Goal: Information Seeking & Learning: Check status

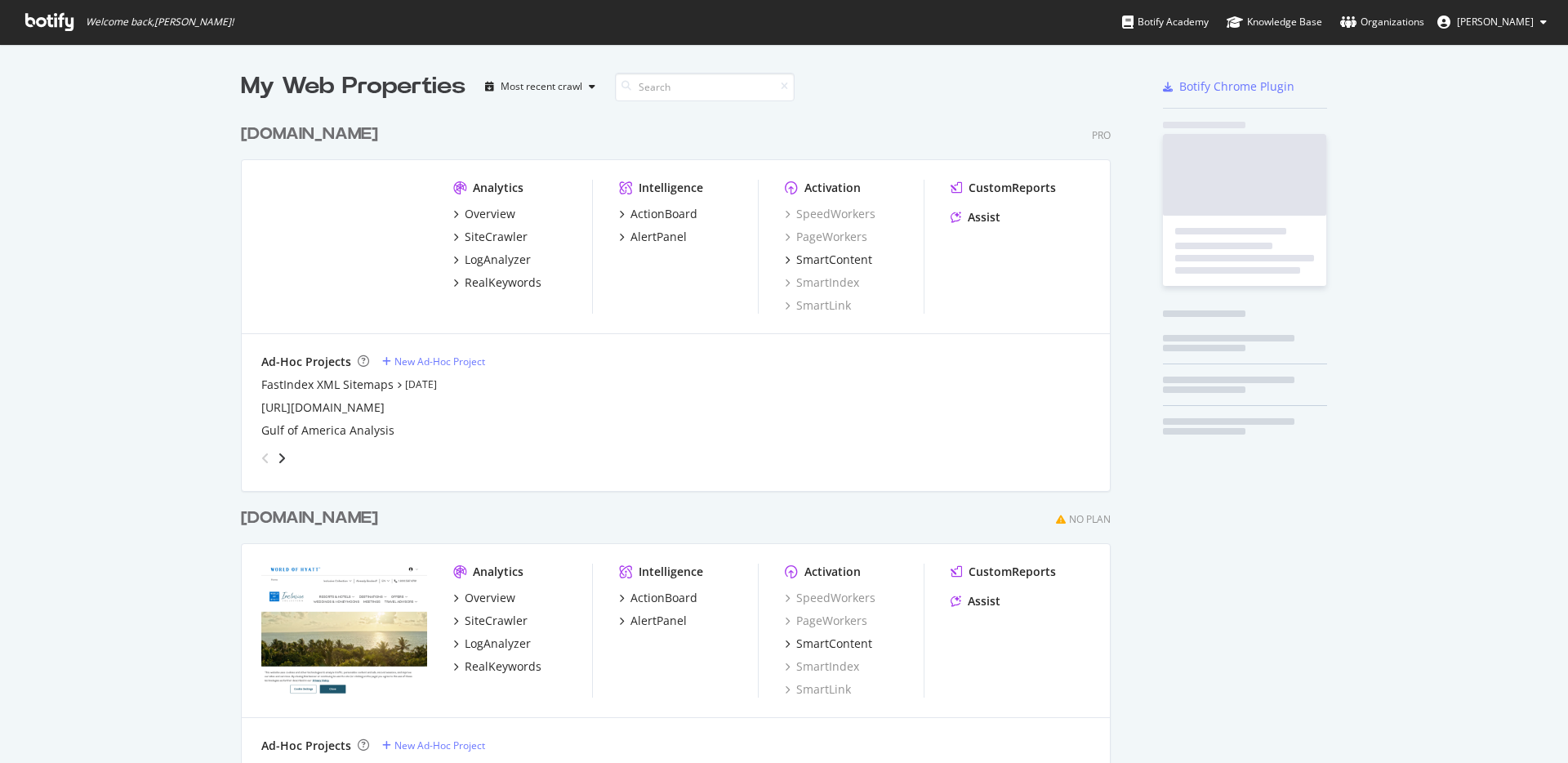
scroll to position [751, 1543]
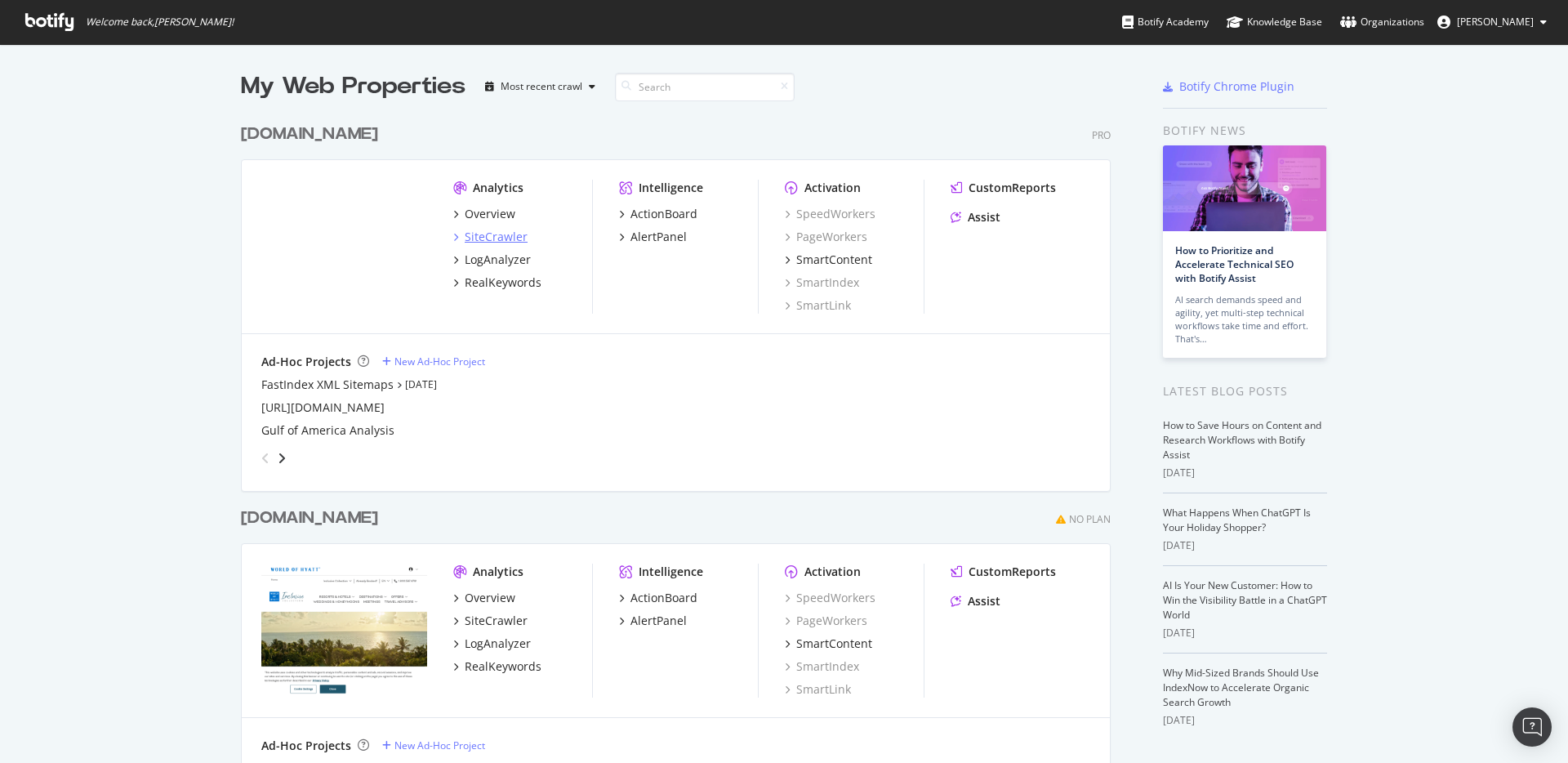
click at [466, 236] on div "SiteCrawler" at bounding box center [496, 236] width 63 height 16
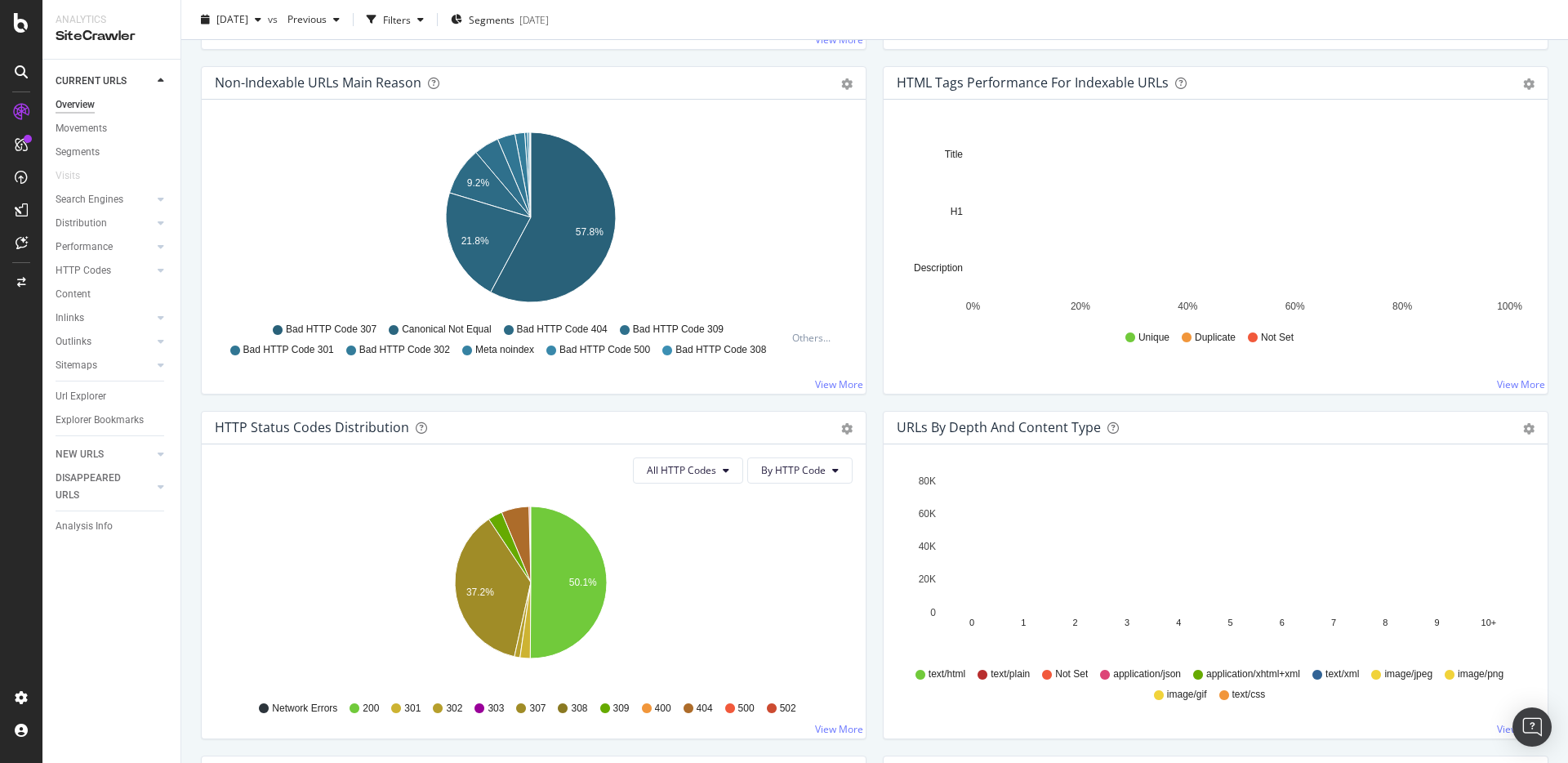
scroll to position [521, 0]
